Goal: Navigation & Orientation: Understand site structure

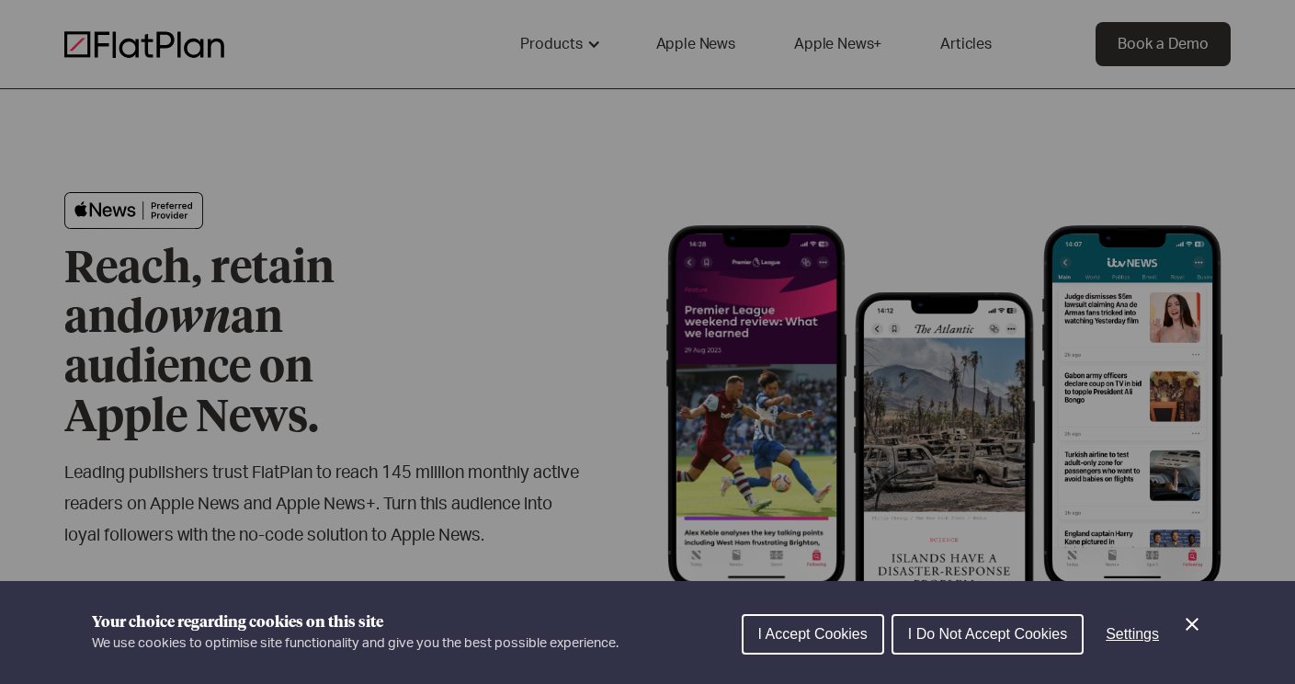
click at [814, 637] on span "I Accept Cookies" at bounding box center [812, 634] width 109 height 16
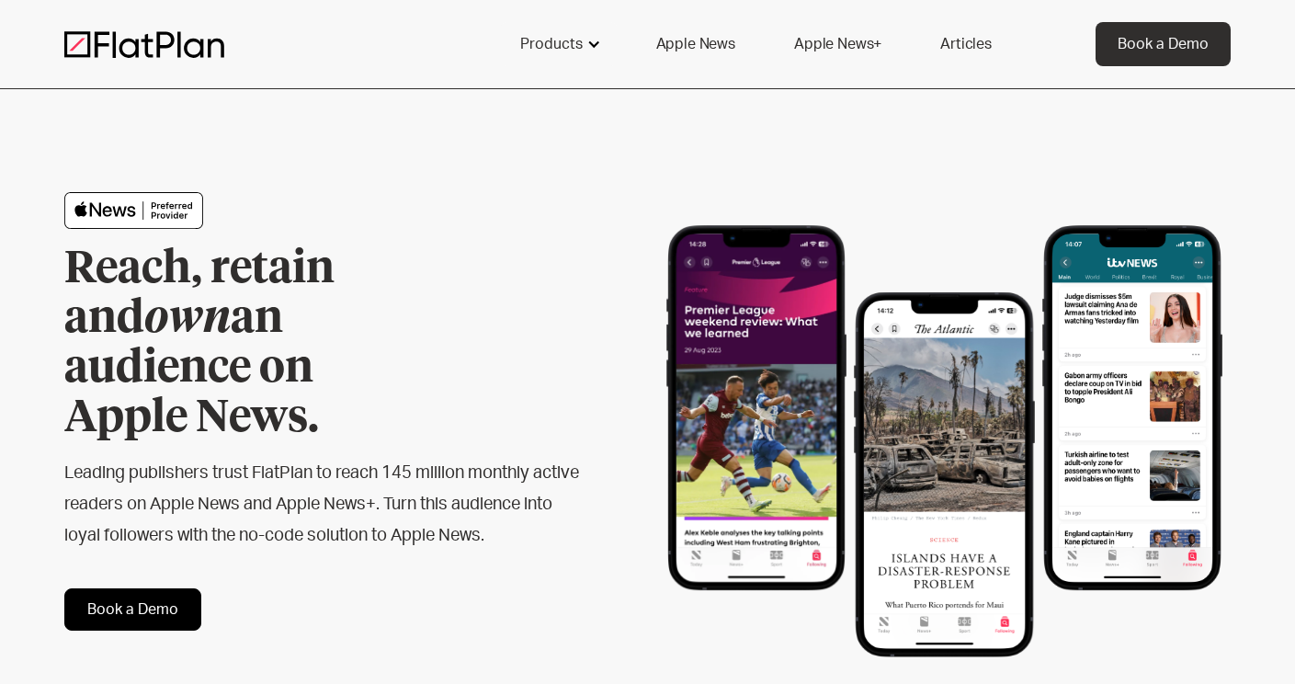
click at [585, 39] on div "Products" at bounding box center [558, 44] width 121 height 44
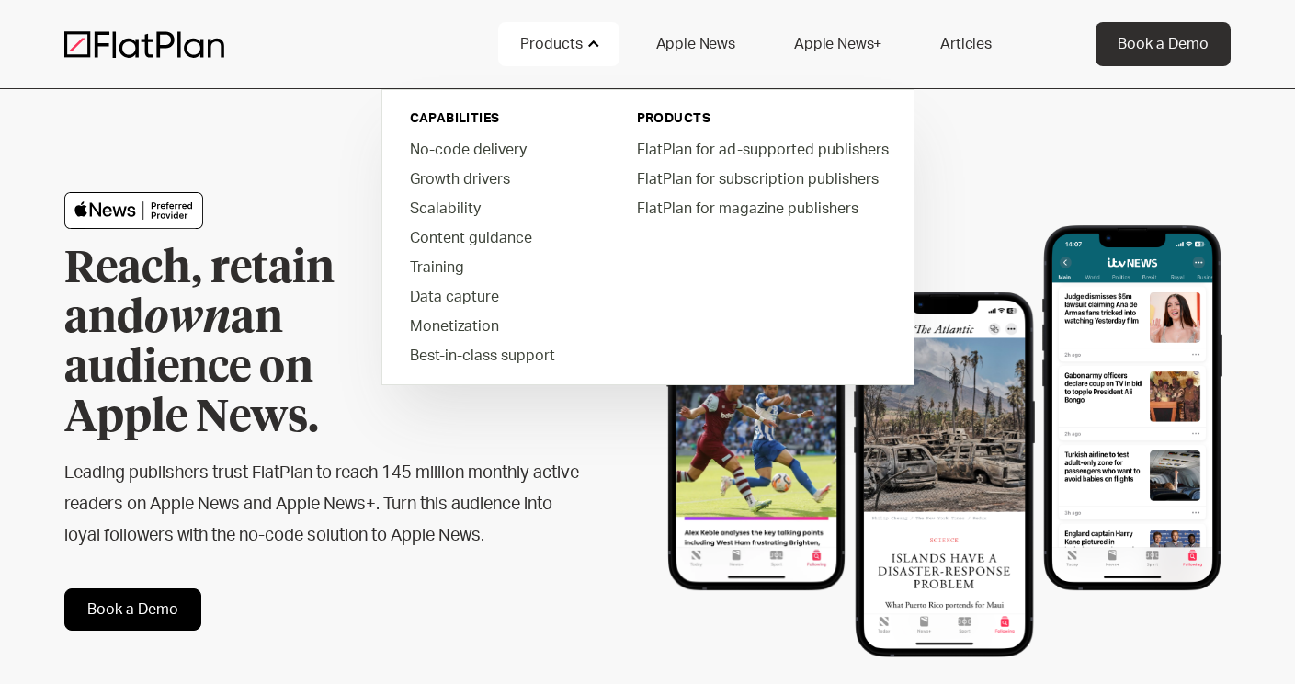
click at [710, 58] on link "Apple News" at bounding box center [695, 44] width 123 height 44
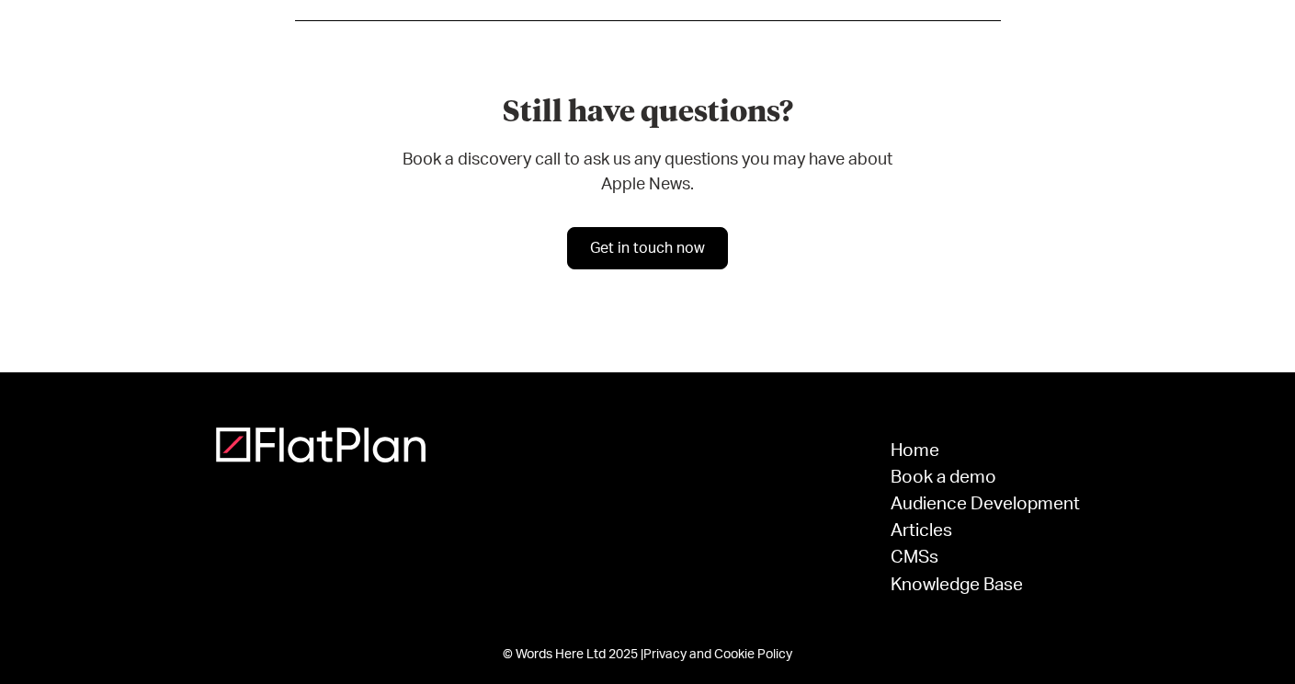
scroll to position [5415, 0]
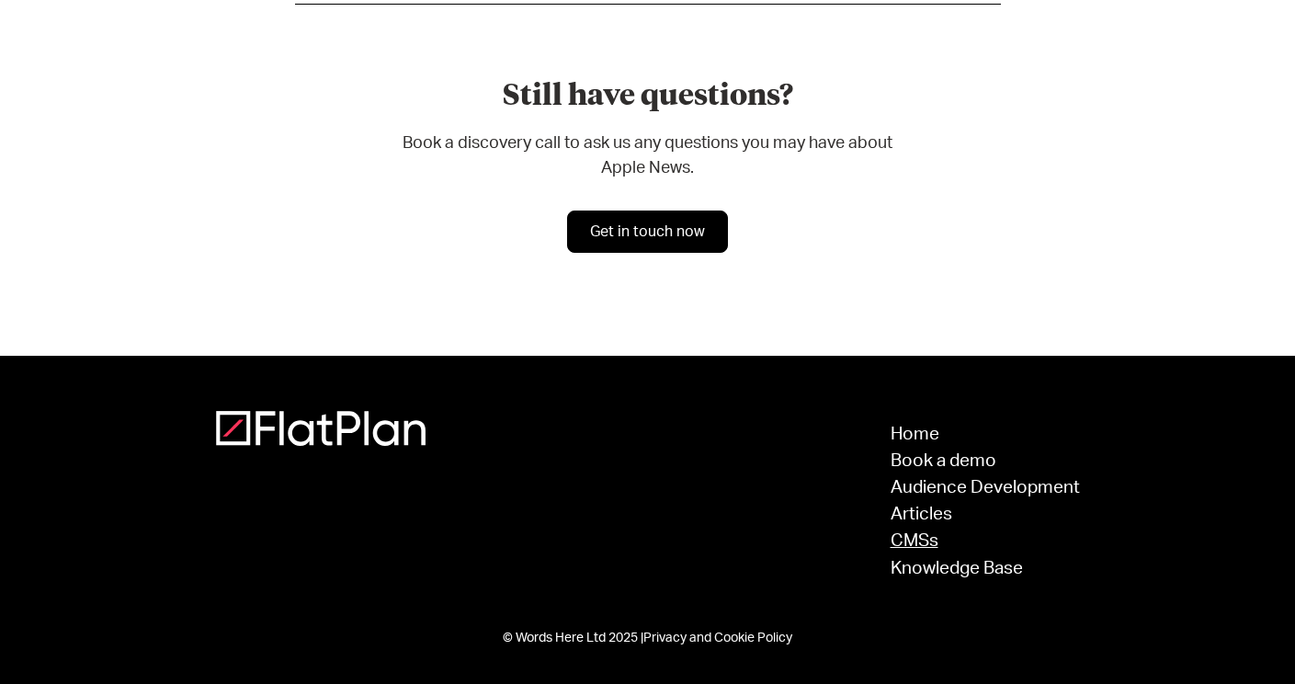
click at [920, 550] on link "CMSs" at bounding box center [985, 540] width 189 height 17
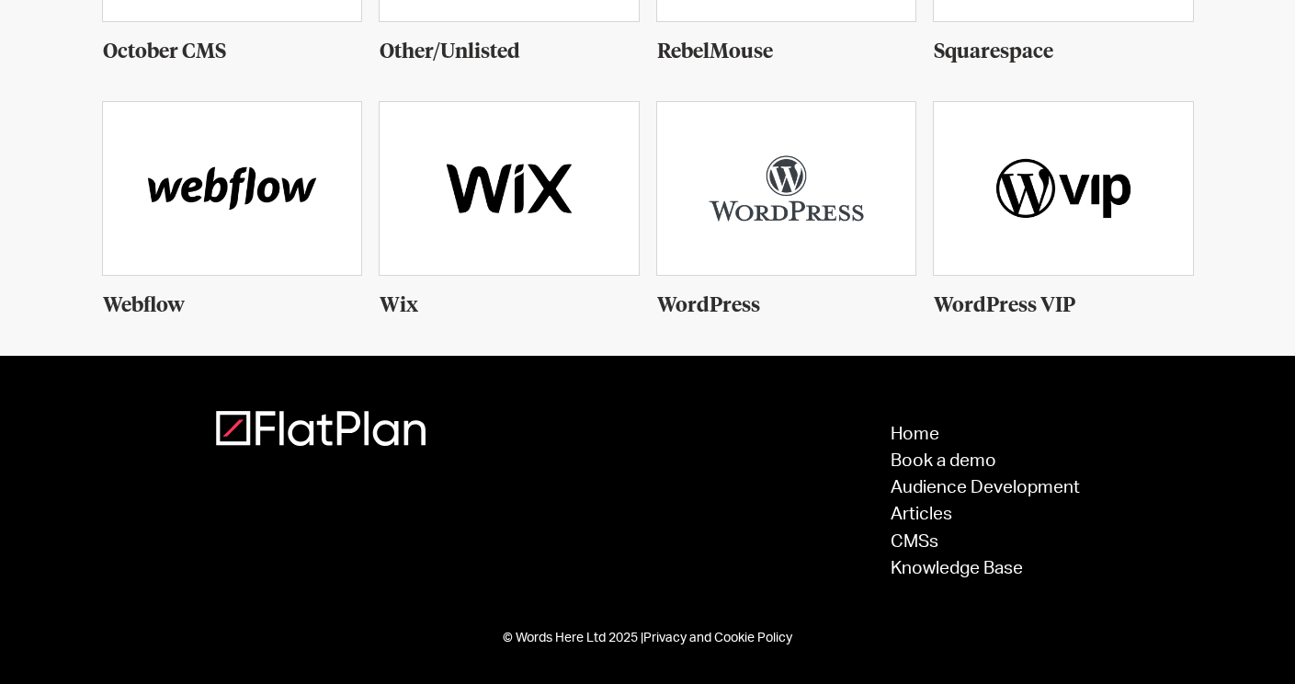
scroll to position [1593, 0]
click at [928, 564] on link "Knowledge Base" at bounding box center [985, 568] width 189 height 17
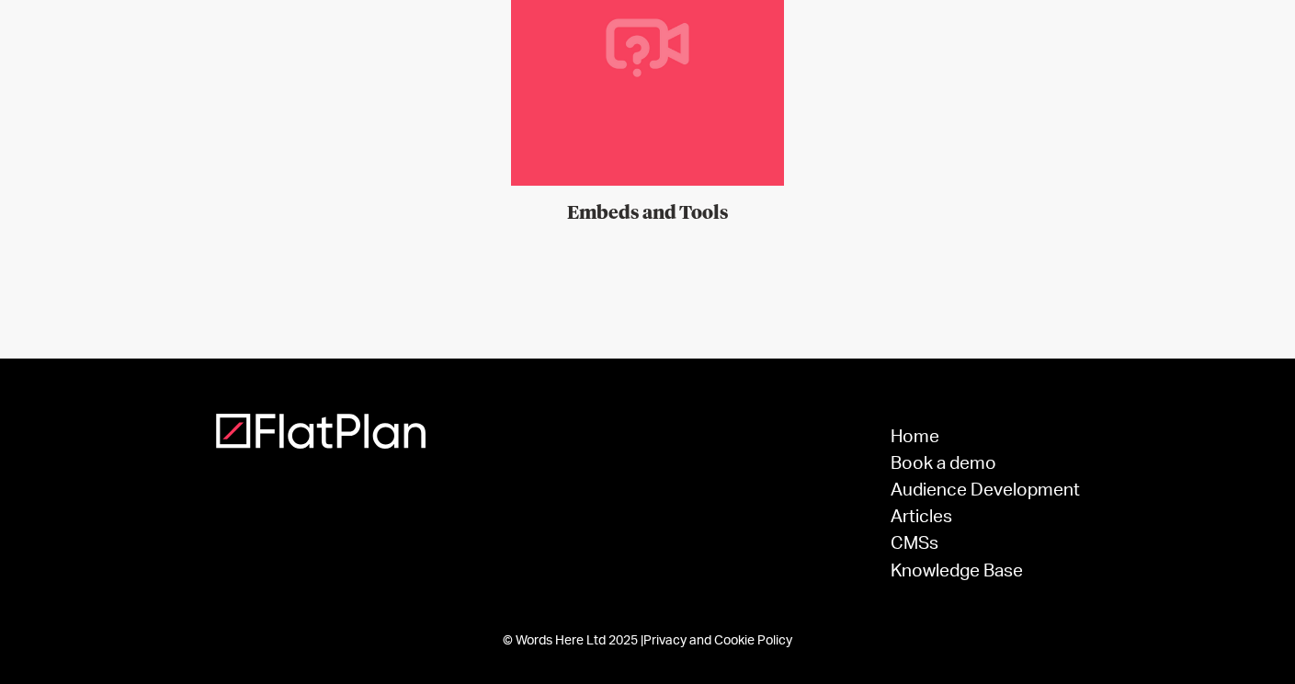
scroll to position [1905, 0]
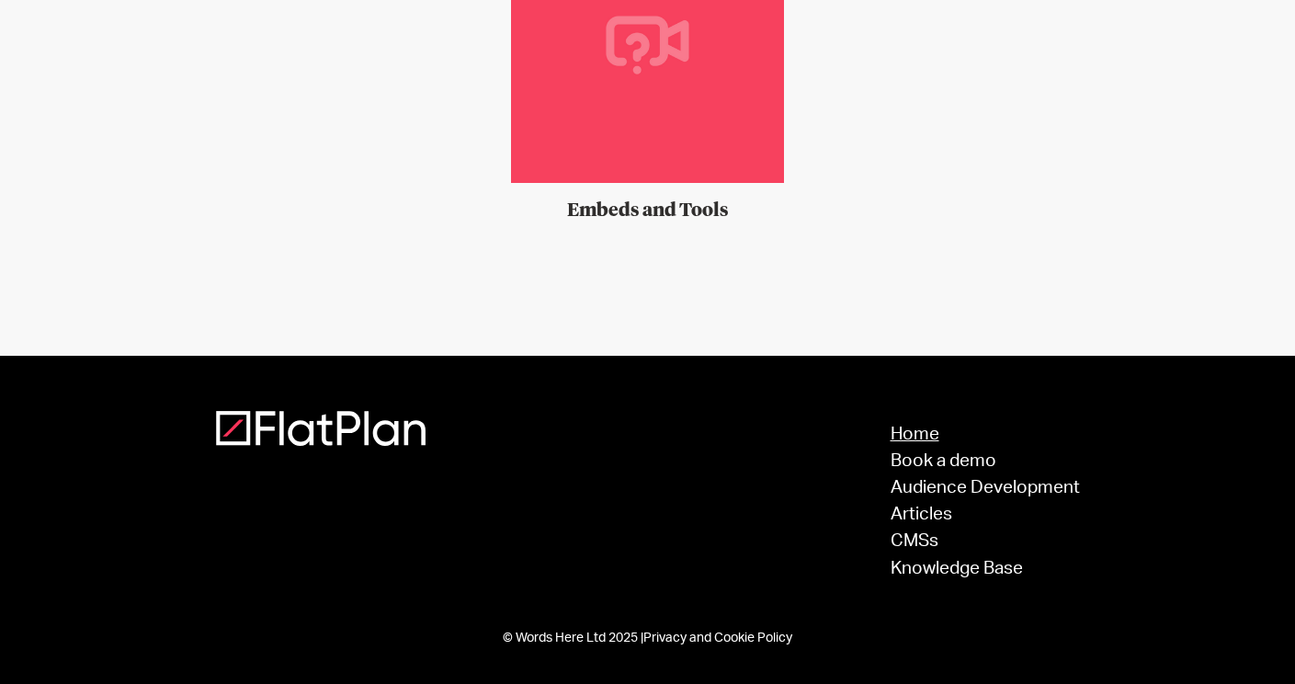
click at [905, 442] on link "Home" at bounding box center [985, 434] width 189 height 17
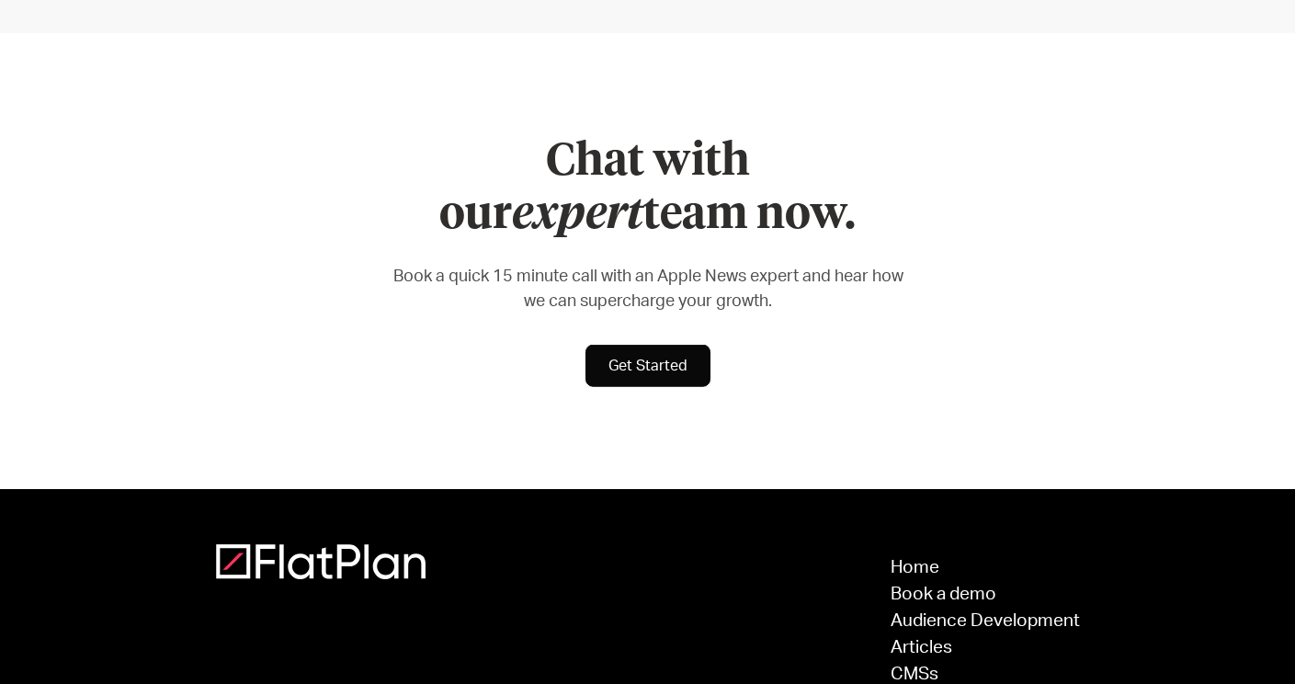
scroll to position [7527, 0]
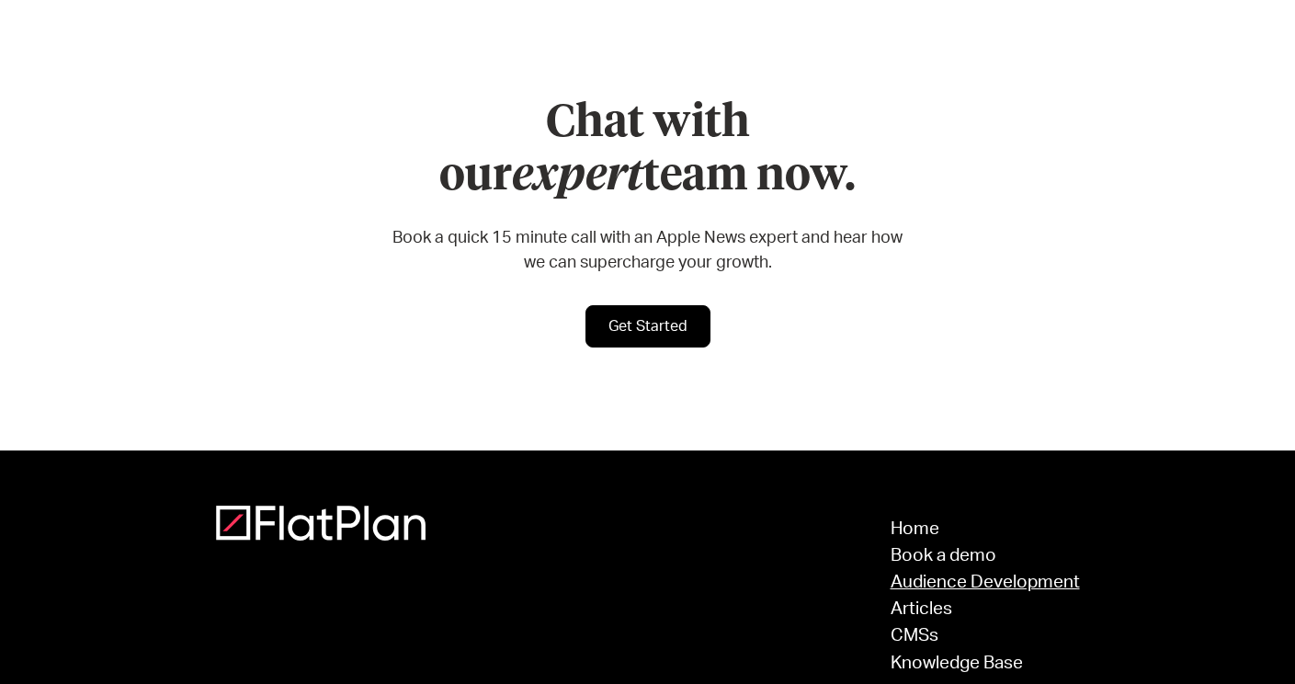
click at [933, 573] on link "Audience Development" at bounding box center [985, 581] width 189 height 17
